Goal: Information Seeking & Learning: Learn about a topic

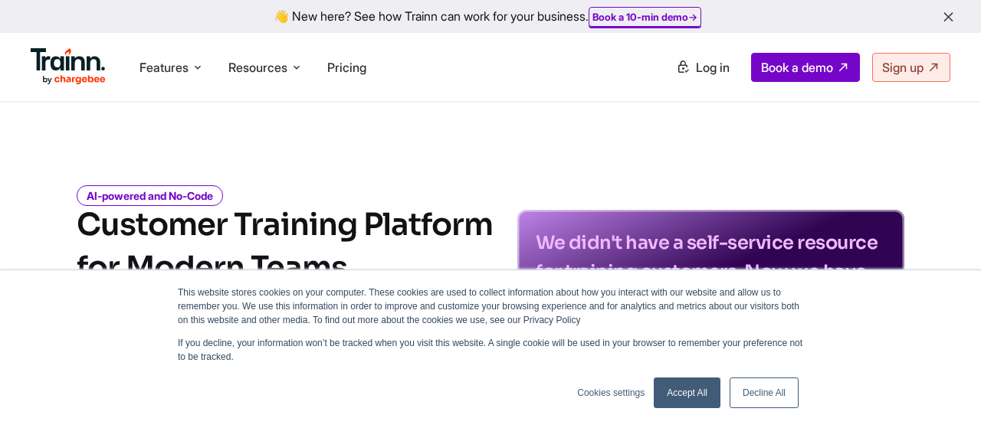
click at [678, 389] on link "Accept All" at bounding box center [687, 393] width 67 height 31
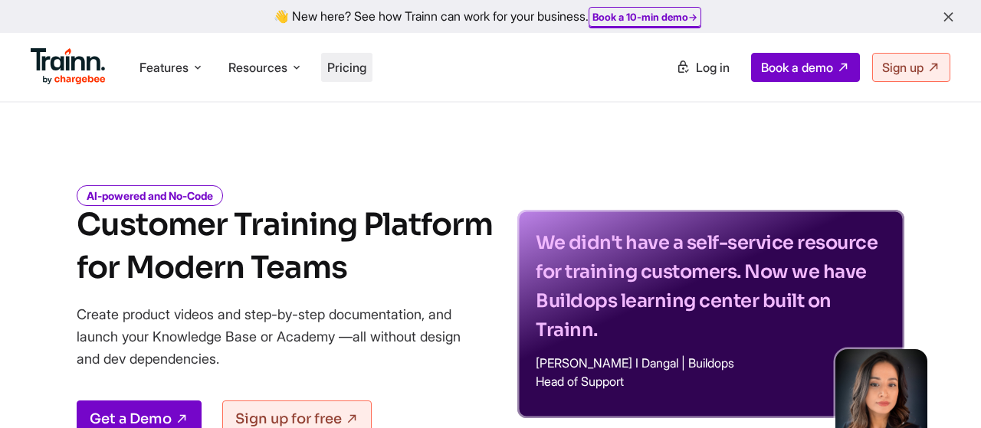
click at [358, 64] on span "Pricing" at bounding box center [346, 67] width 39 height 15
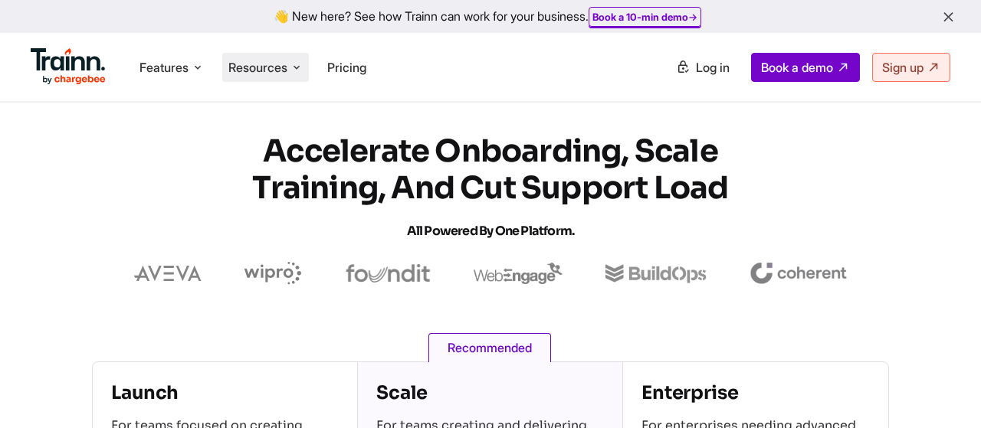
click at [276, 65] on span "Resources" at bounding box center [257, 67] width 59 height 17
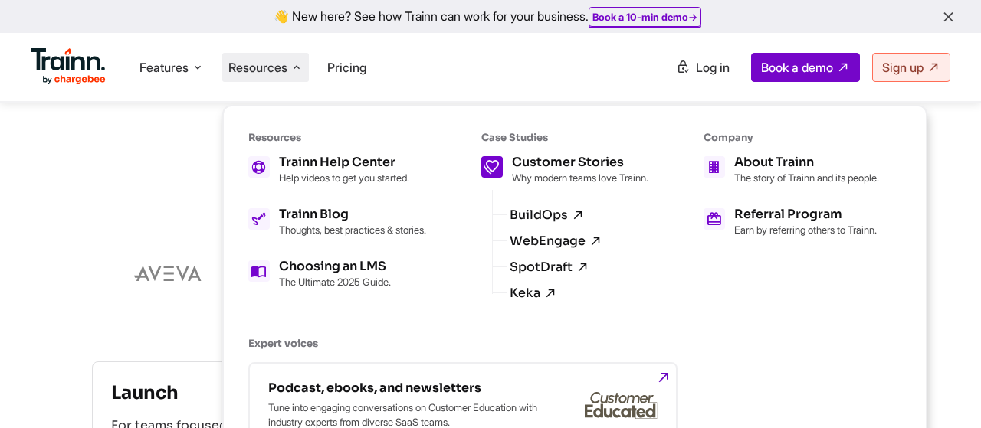
click at [556, 180] on p "Why modern teams love Trainn." at bounding box center [580, 178] width 136 height 12
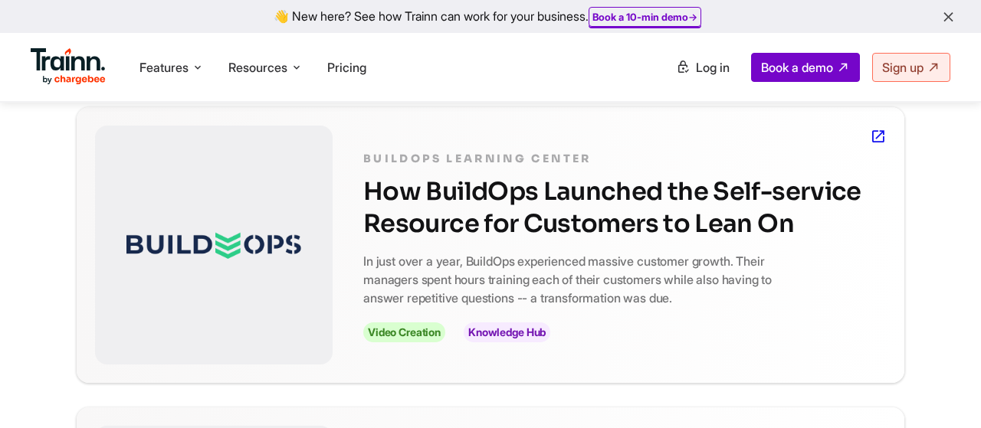
scroll to position [397, 0]
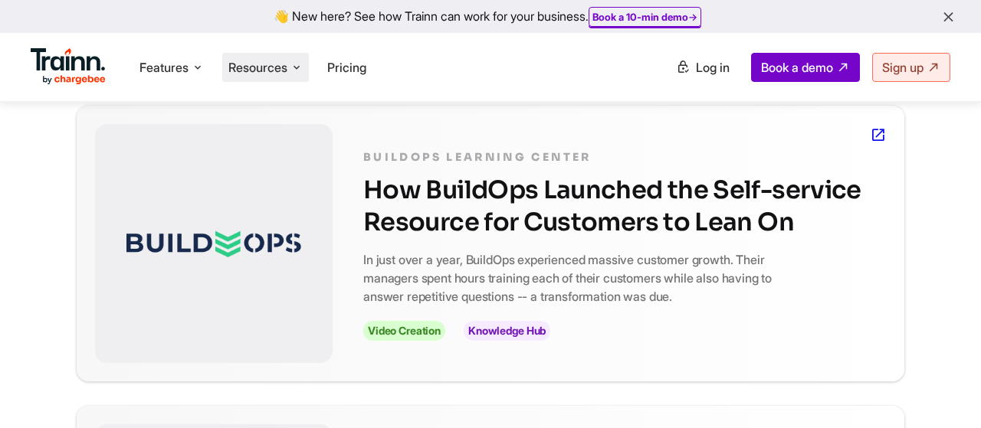
click at [287, 74] on span "Resources" at bounding box center [257, 67] width 59 height 17
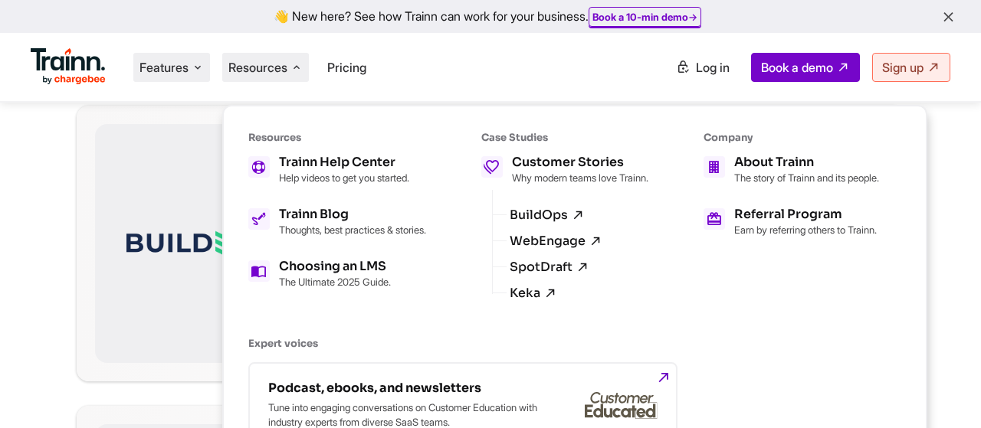
click at [183, 60] on span "Features" at bounding box center [163, 67] width 49 height 17
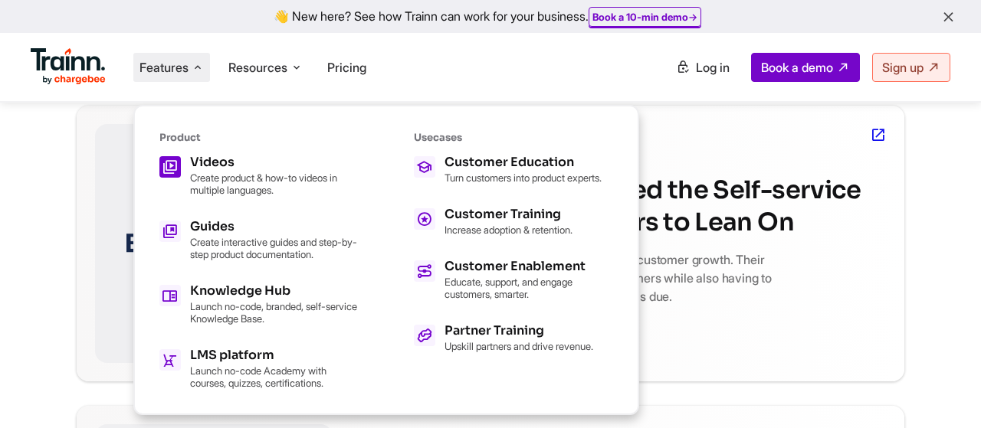
click at [249, 180] on p "Create product & how-to videos in multiple languages." at bounding box center [274, 184] width 169 height 25
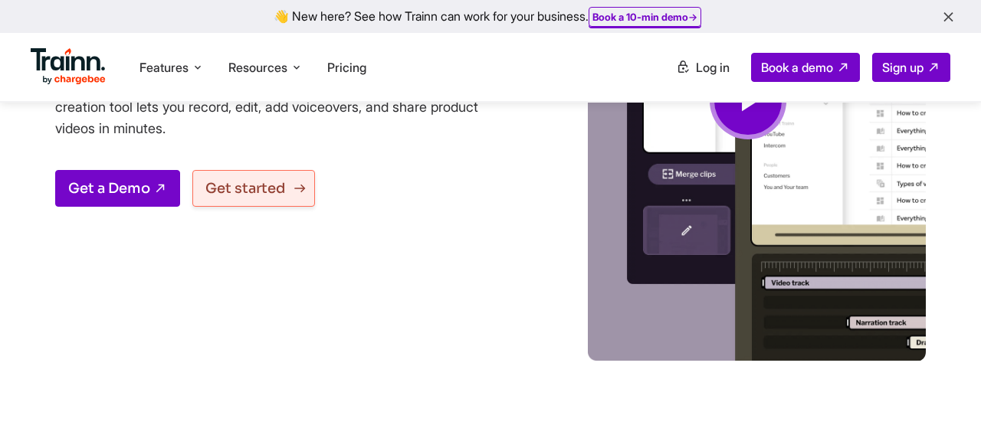
scroll to position [278, 0]
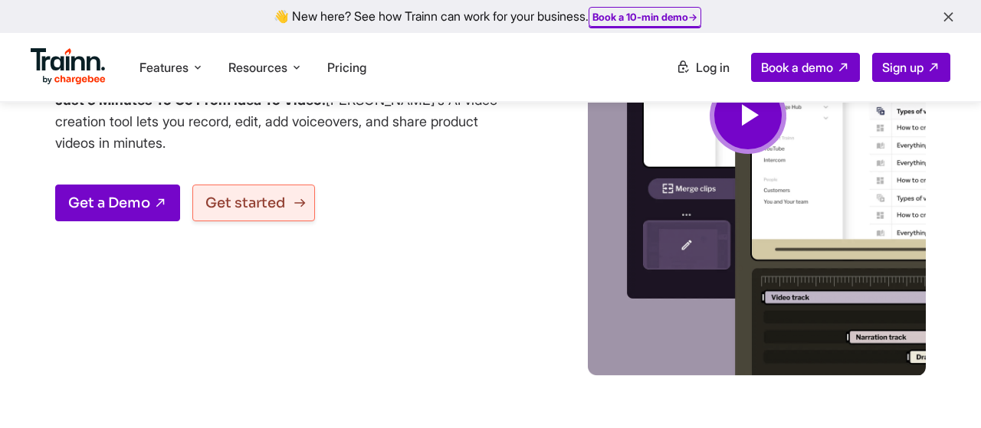
click at [258, 202] on link "Get started" at bounding box center [253, 203] width 123 height 37
click at [401, 171] on div "Create Studio-quality Product Videos With The Easiest AI Video Creation Tool Cr…" at bounding box center [312, 138] width 514 height 475
